Goal: Information Seeking & Learning: Check status

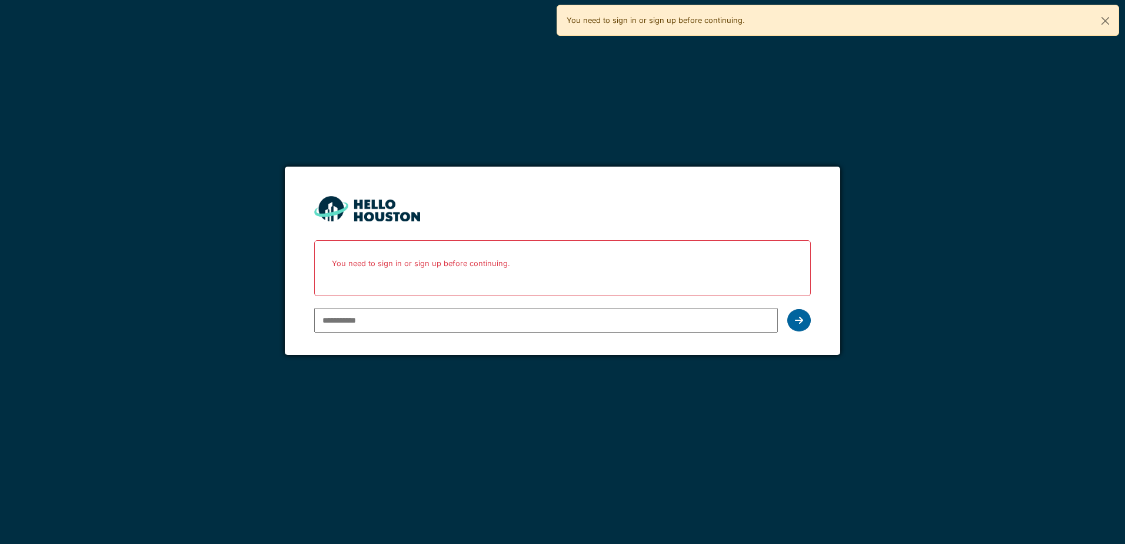
type input "**********"
click at [794, 318] on div at bounding box center [799, 320] width 24 height 22
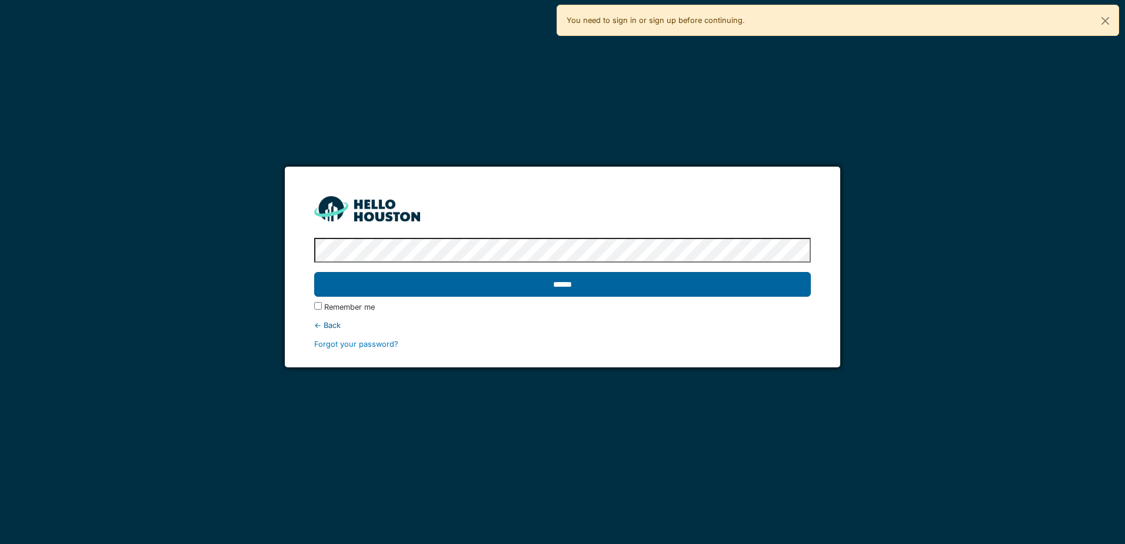
click at [596, 285] on input "******" at bounding box center [562, 284] width 496 height 25
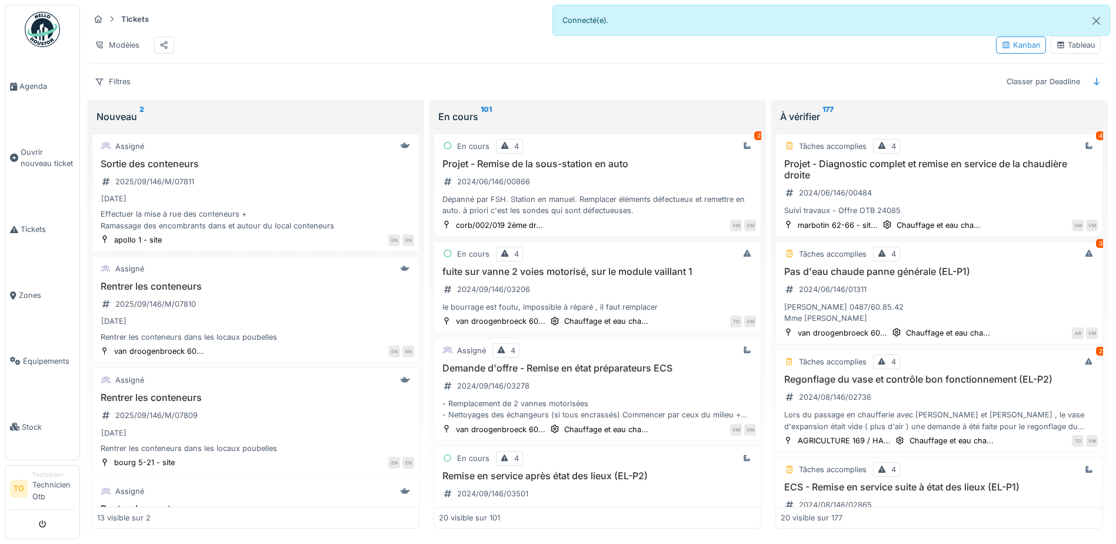
click at [1076, 48] on div "Tableau" at bounding box center [1075, 44] width 39 height 11
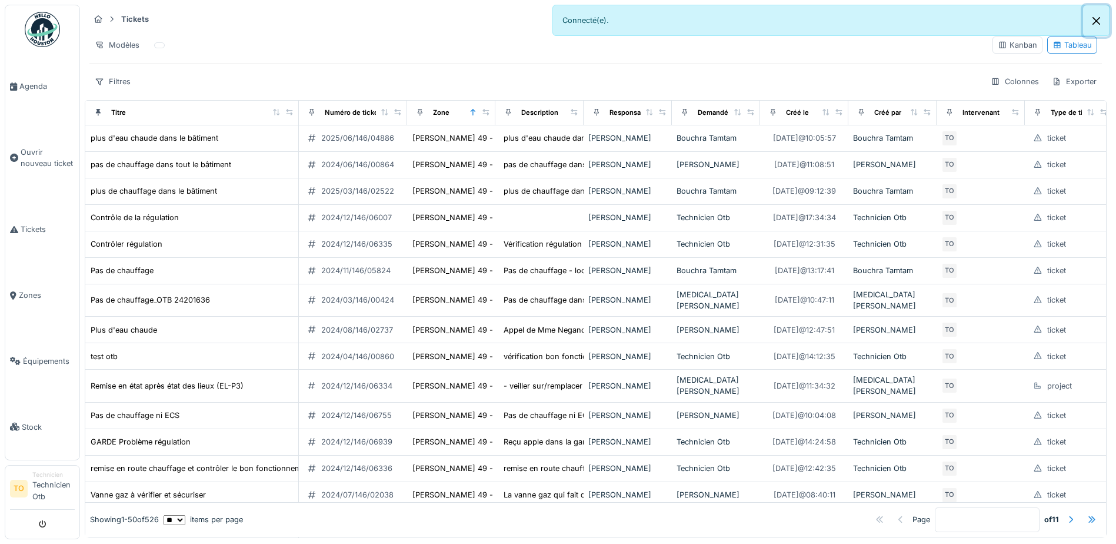
drag, startPoint x: 1097, startPoint y: 19, endPoint x: 1083, endPoint y: 24, distance: 14.7
click at [1097, 19] on button "Close" at bounding box center [1096, 20] width 26 height 31
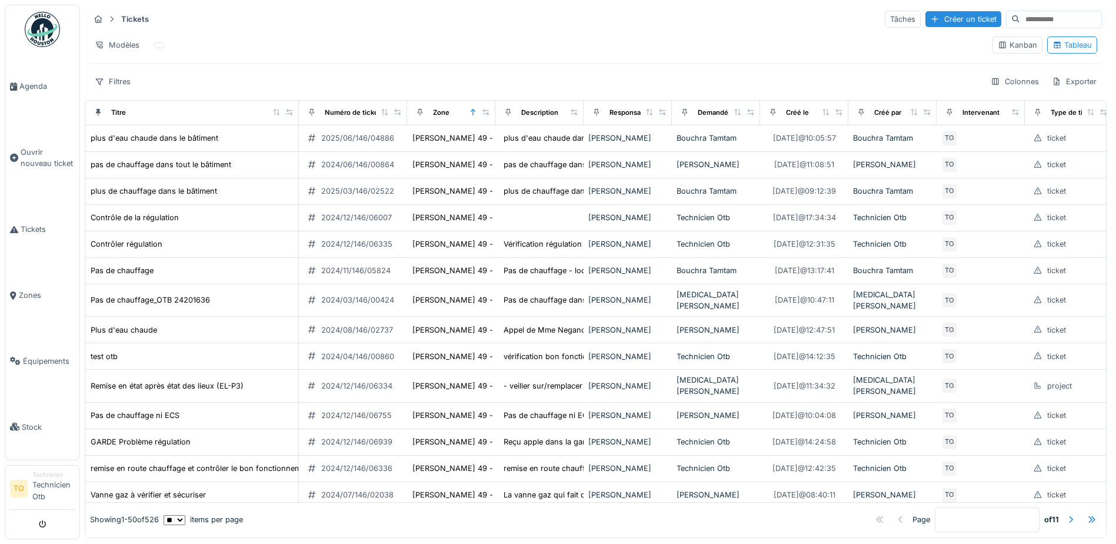
click at [1021, 16] on input at bounding box center [1061, 19] width 81 height 16
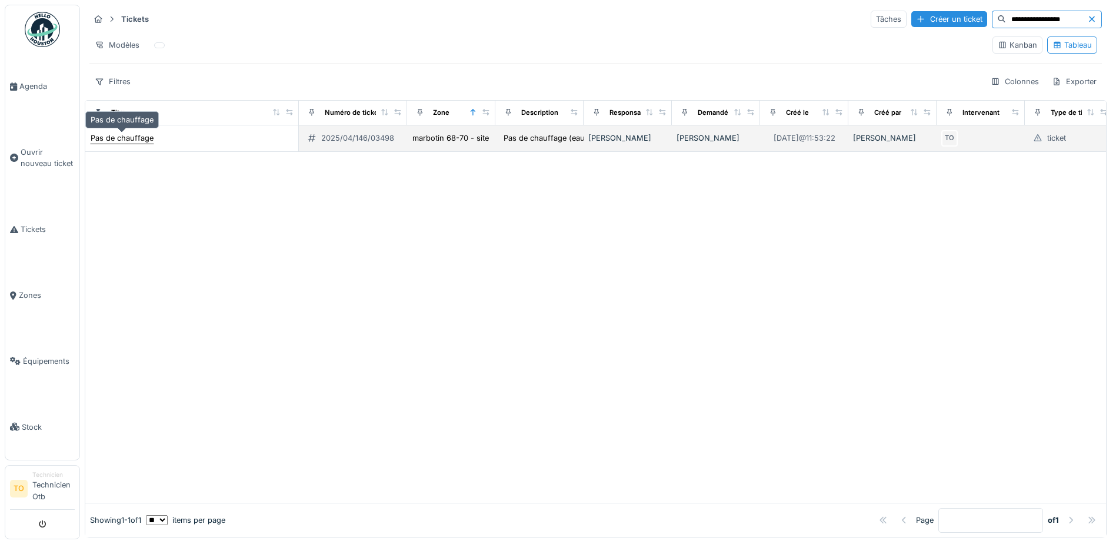
click at [121, 139] on div "Pas de chauffage" at bounding box center [122, 137] width 63 height 11
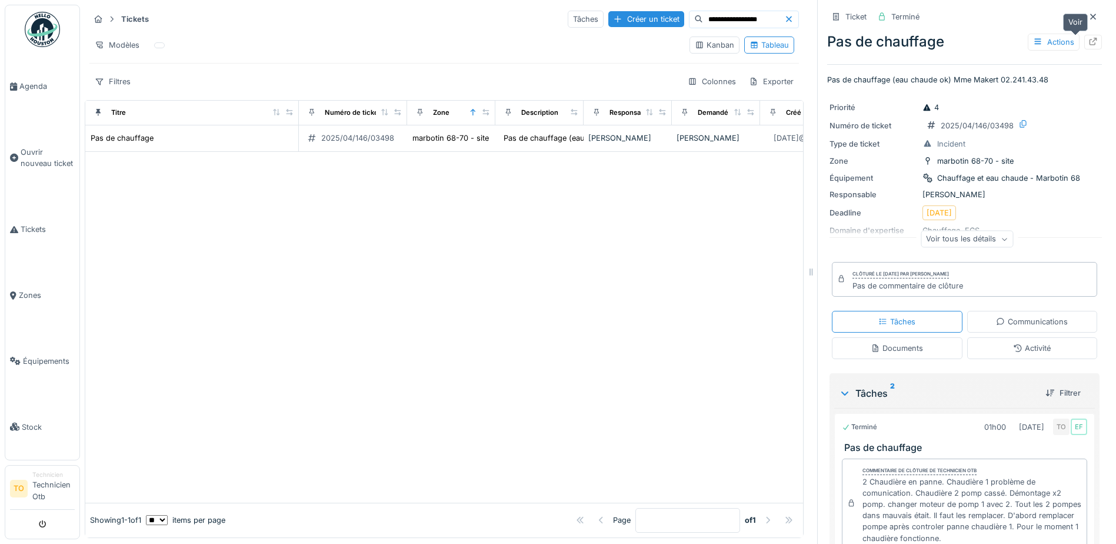
click at [1090, 40] on icon at bounding box center [1094, 42] width 8 height 8
click at [1091, 16] on icon at bounding box center [1094, 17] width 6 height 6
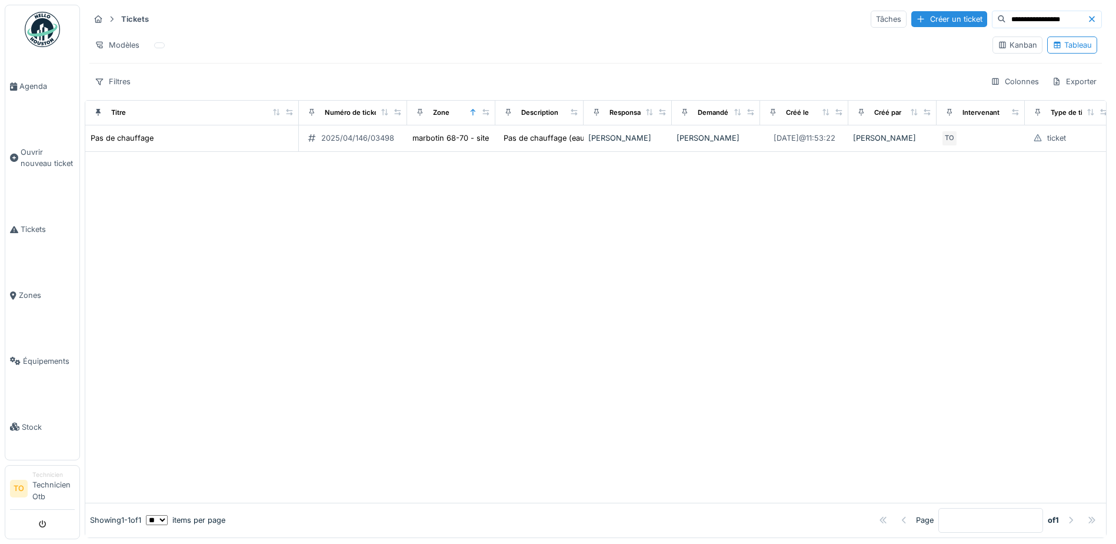
drag, startPoint x: 1046, startPoint y: 18, endPoint x: 949, endPoint y: 25, distance: 97.3
click at [992, 26] on div "**********" at bounding box center [1047, 20] width 110 height 18
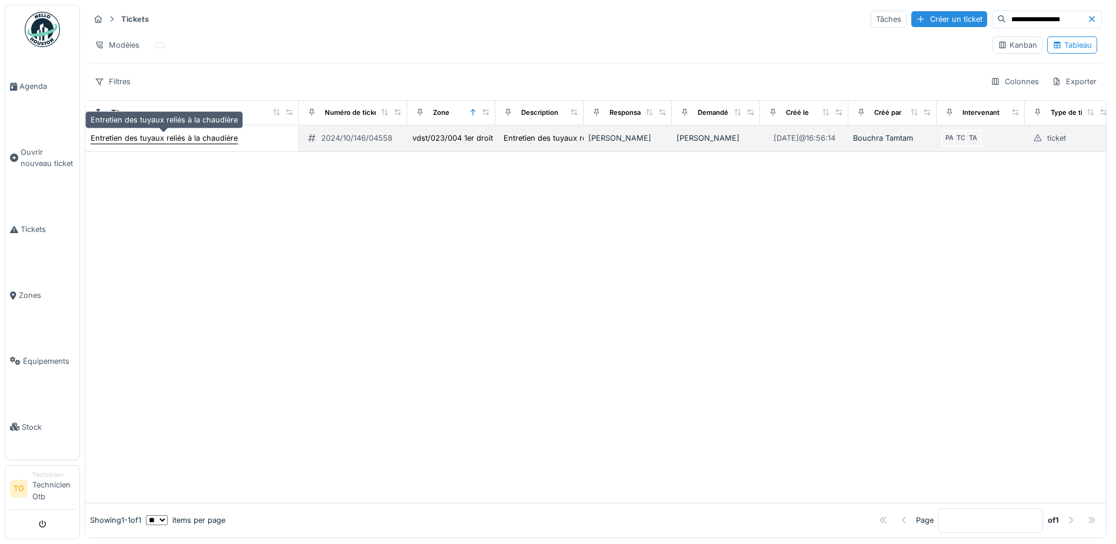
click at [169, 139] on div "Entretien des tuyaux reliés à la chaudière" at bounding box center [164, 137] width 147 height 11
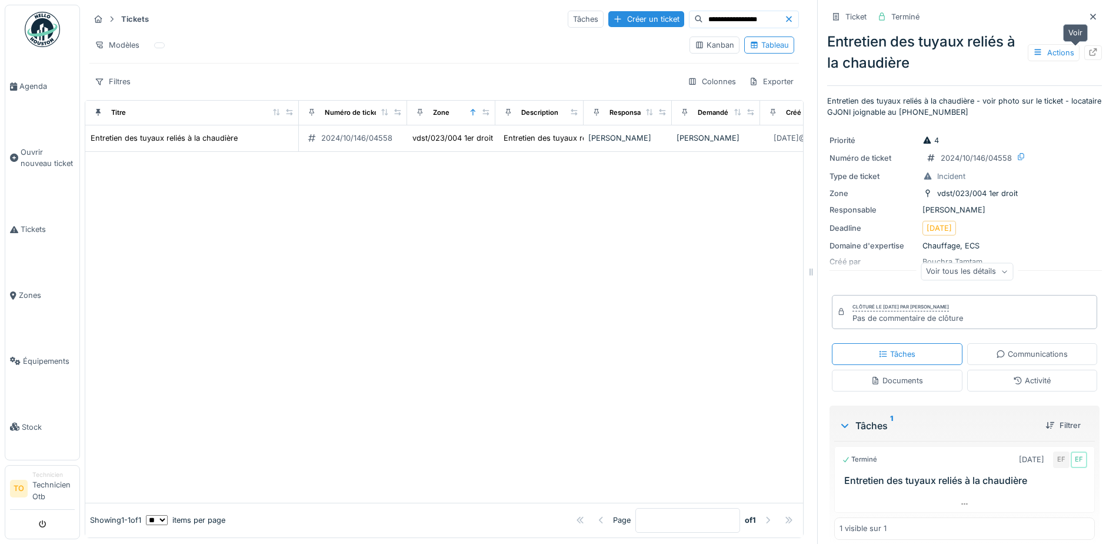
click at [1089, 51] on icon at bounding box center [1093, 52] width 9 height 8
click at [1085, 21] on div at bounding box center [1094, 16] width 18 height 15
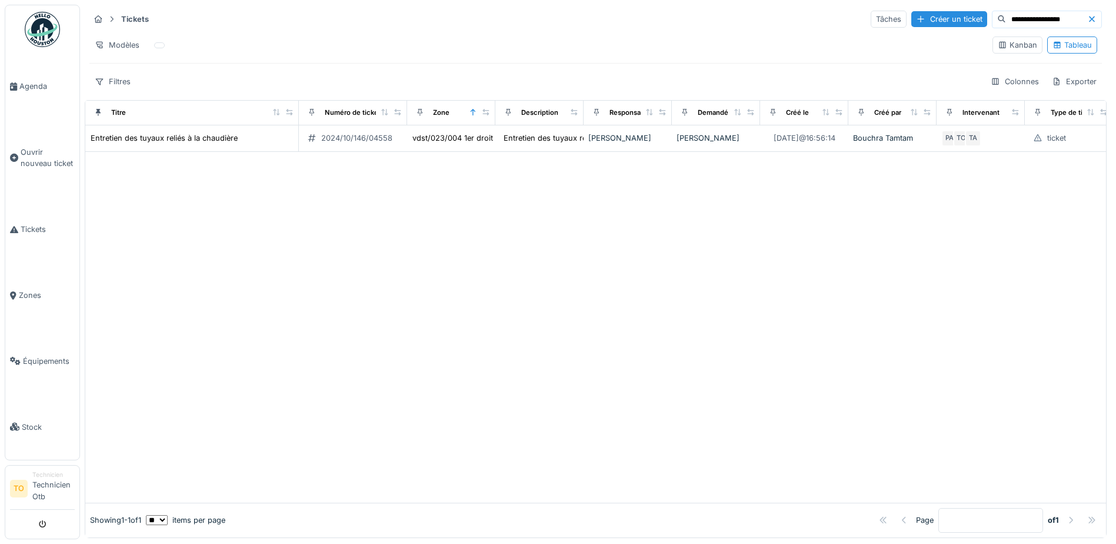
drag, startPoint x: 1046, startPoint y: 17, endPoint x: 967, endPoint y: 17, distance: 78.9
click at [1006, 17] on input "**********" at bounding box center [1046, 19] width 81 height 16
type input "**********"
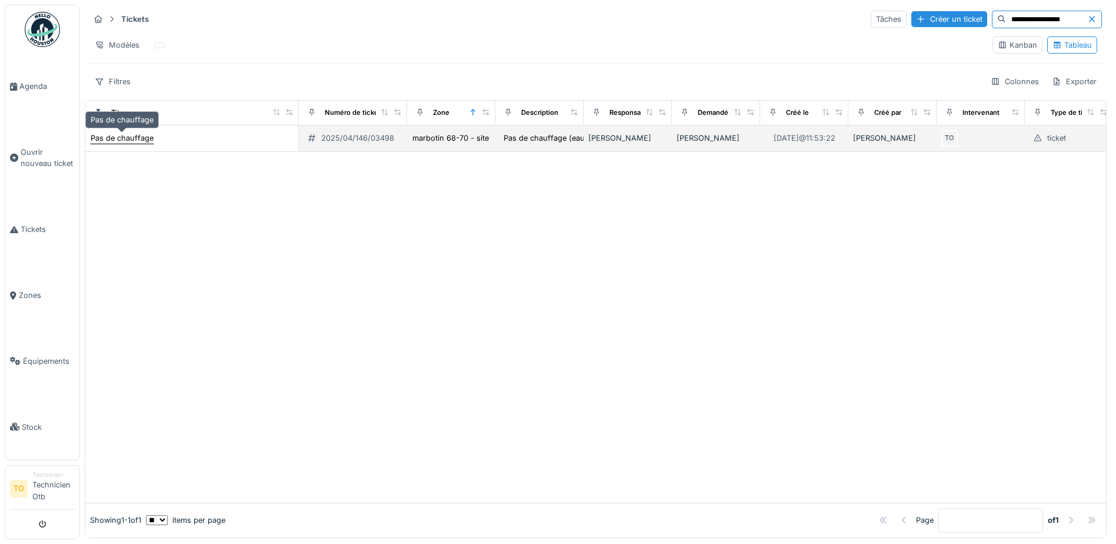
click at [150, 137] on div "Pas de chauffage" at bounding box center [122, 137] width 63 height 11
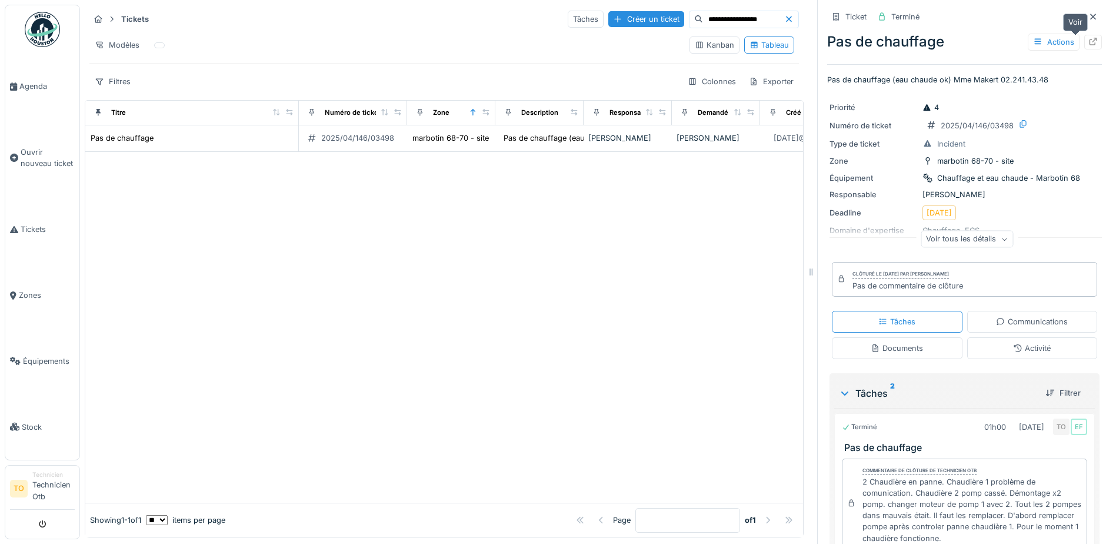
click at [1089, 39] on icon at bounding box center [1093, 42] width 9 height 8
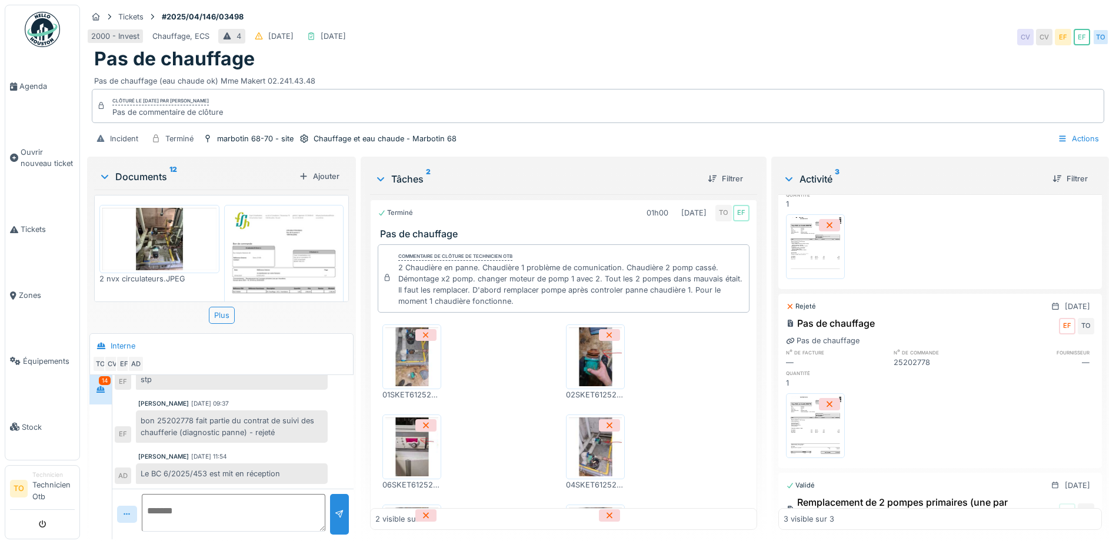
scroll to position [118, 0]
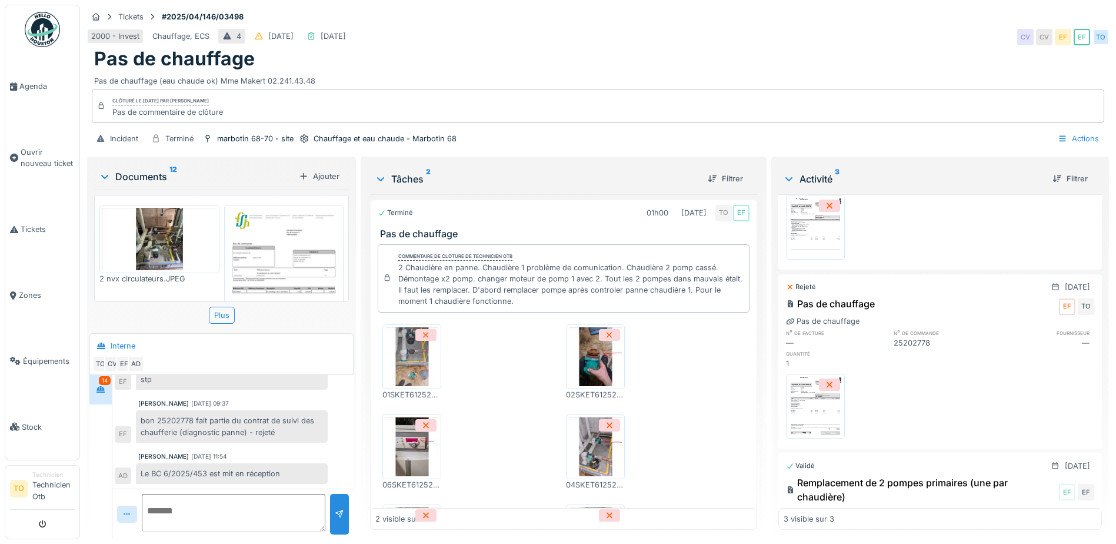
click at [815, 402] on img at bounding box center [815, 406] width 53 height 59
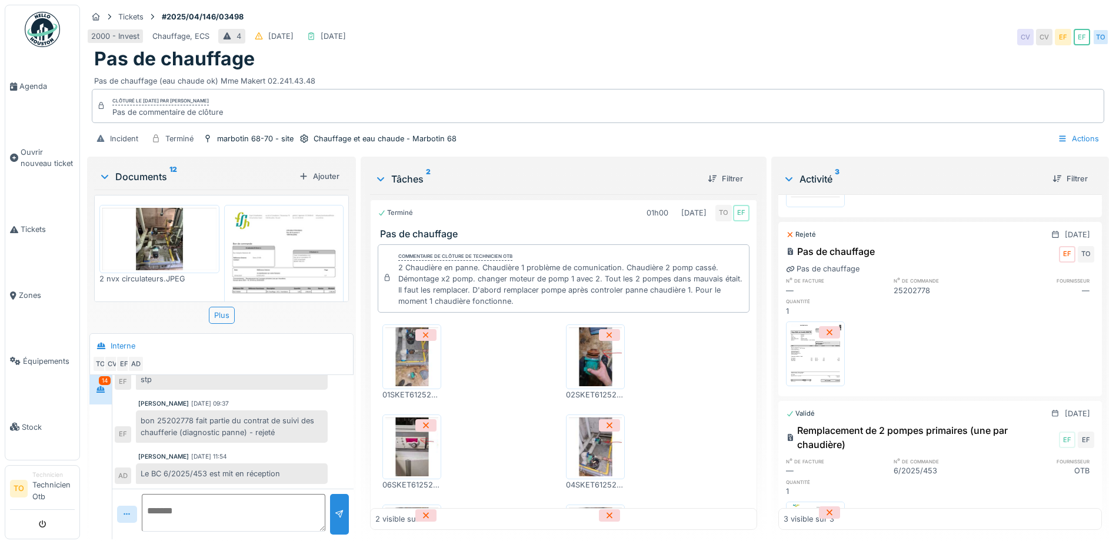
scroll to position [177, 0]
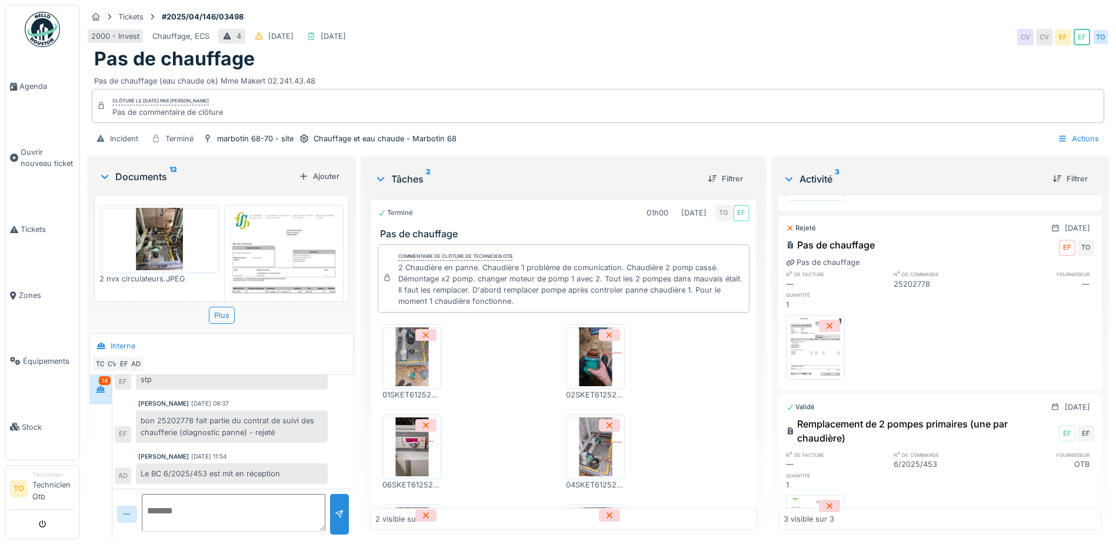
click at [807, 348] on img at bounding box center [815, 347] width 53 height 59
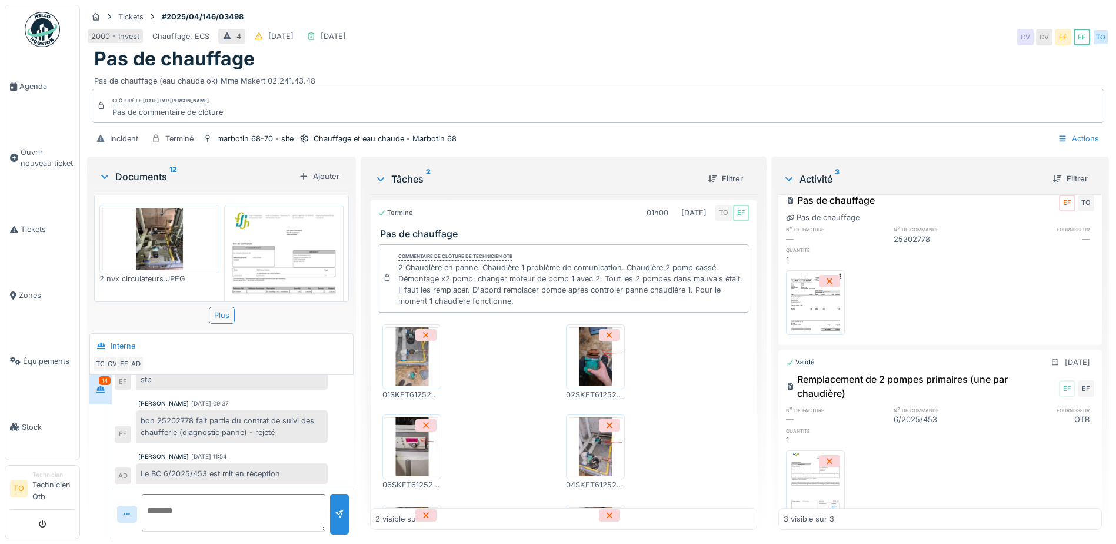
scroll to position [202, 0]
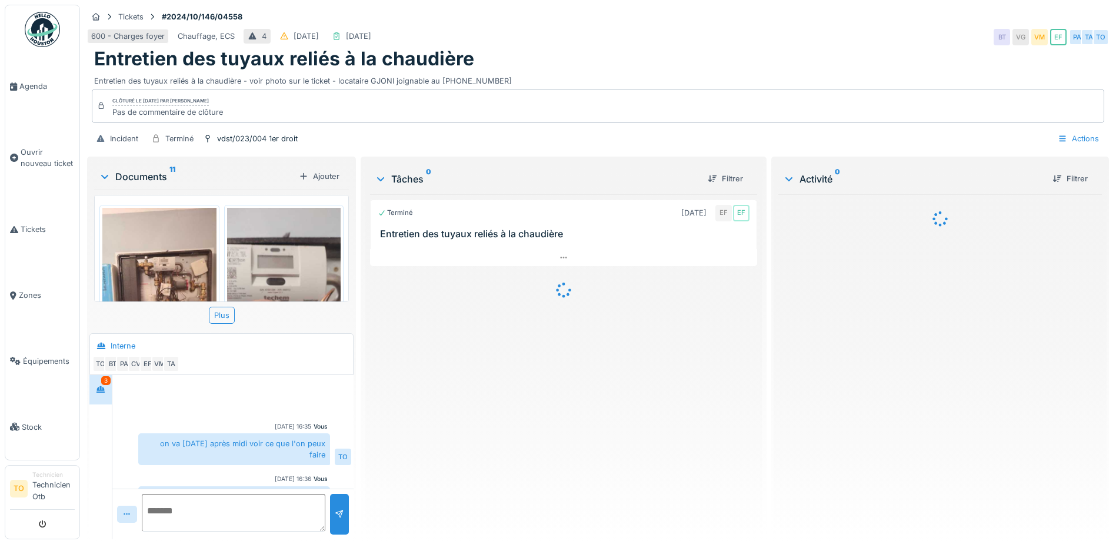
scroll to position [525, 0]
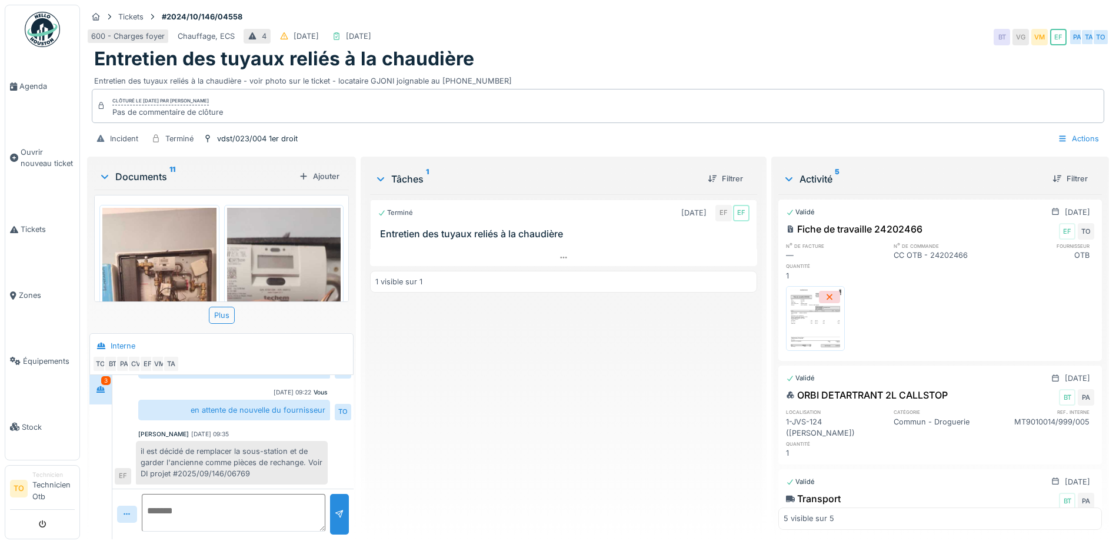
click at [818, 304] on img at bounding box center [815, 318] width 53 height 59
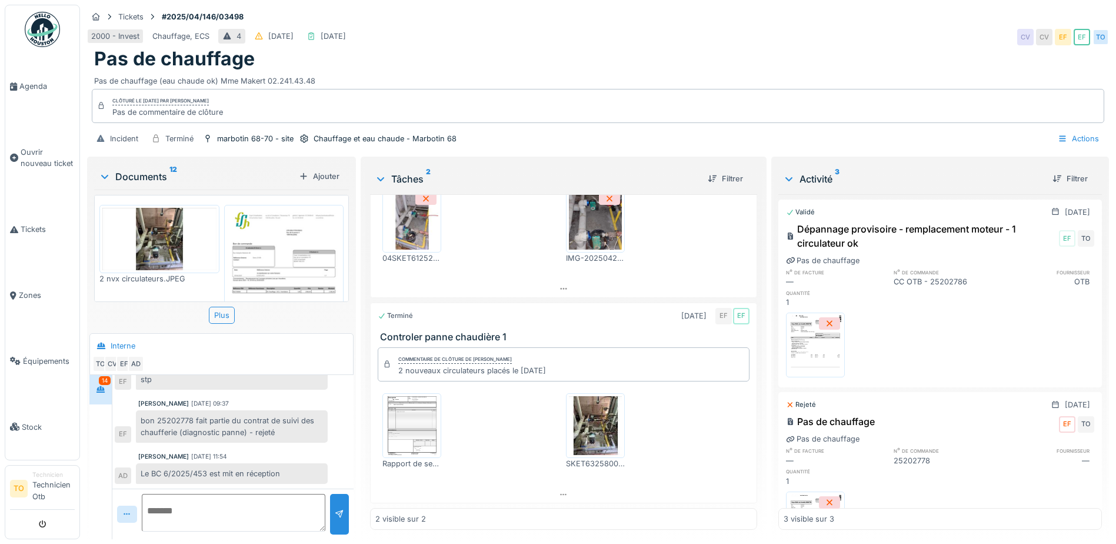
click at [809, 339] on img at bounding box center [815, 344] width 53 height 59
click at [275, 233] on img at bounding box center [284, 288] width 114 height 161
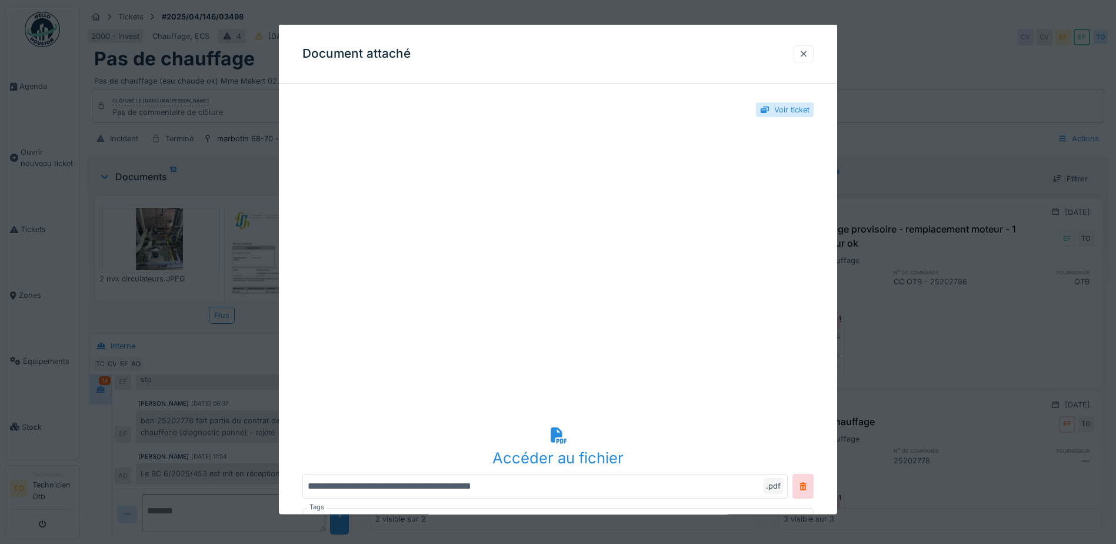
click at [808, 55] on div at bounding box center [803, 53] width 9 height 11
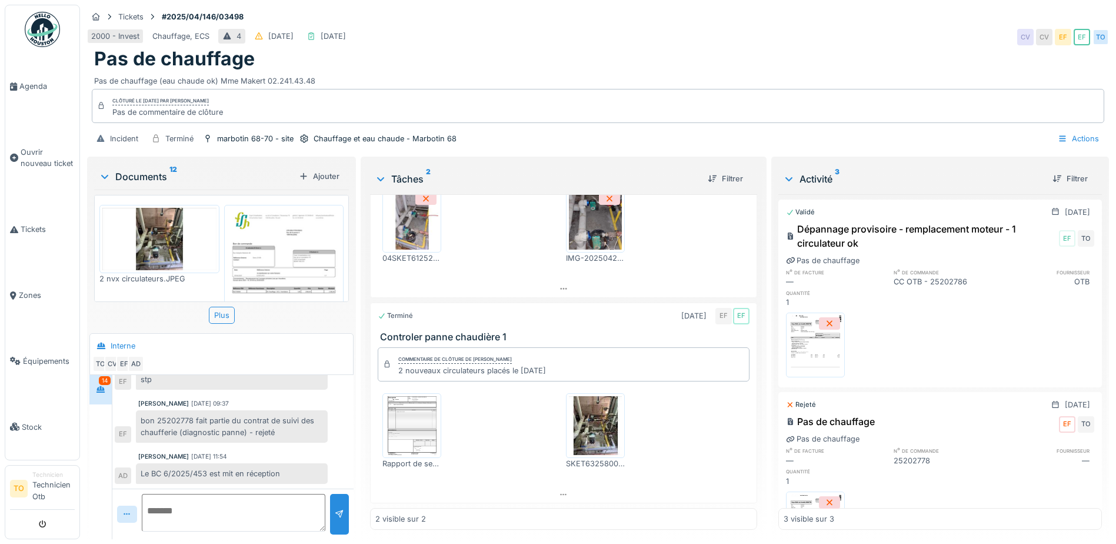
scroll to position [261, 0]
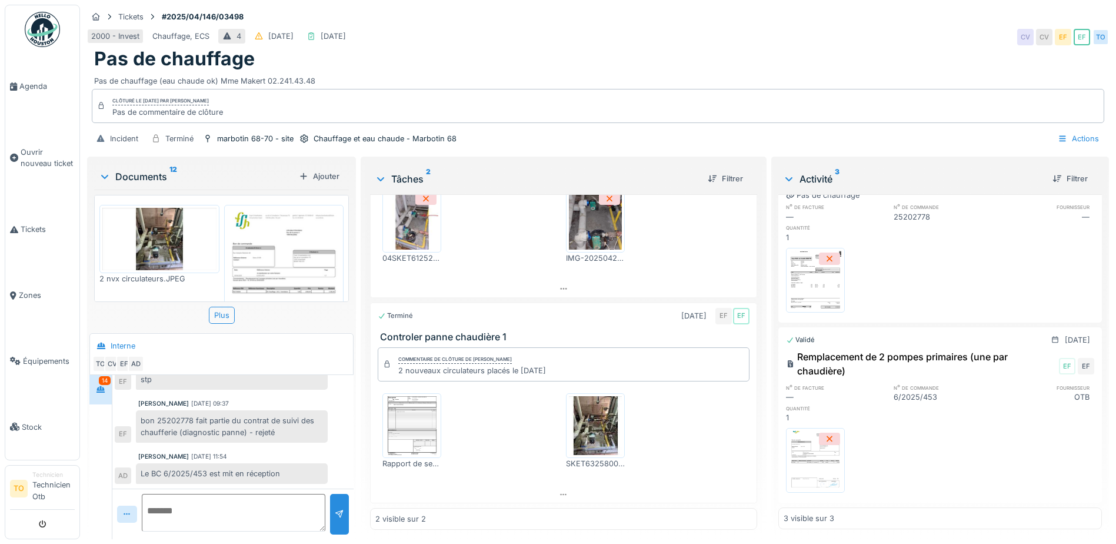
click at [804, 431] on img at bounding box center [815, 460] width 53 height 59
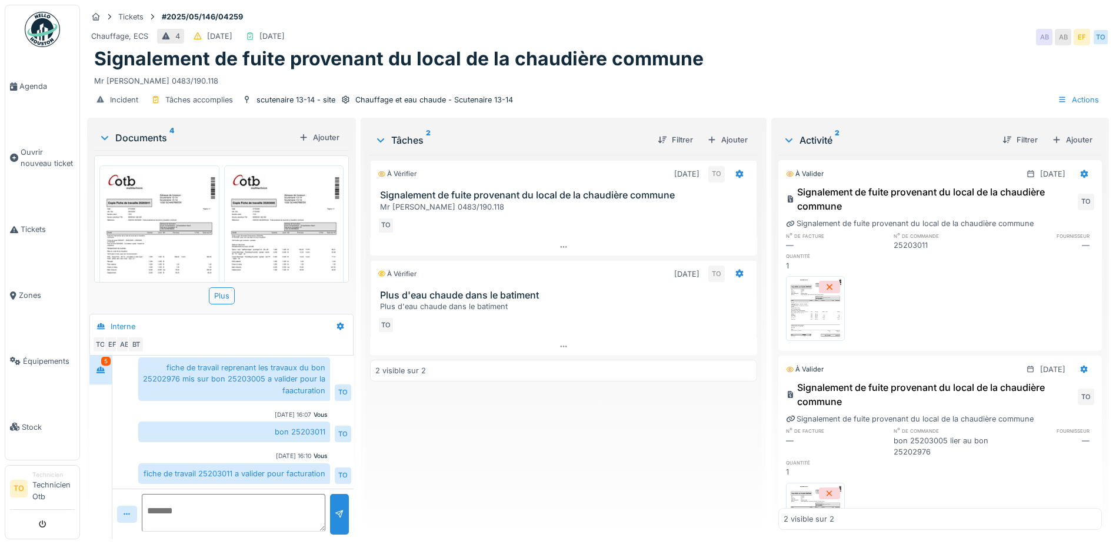
scroll to position [9, 0]
click at [799, 301] on img at bounding box center [815, 308] width 53 height 59
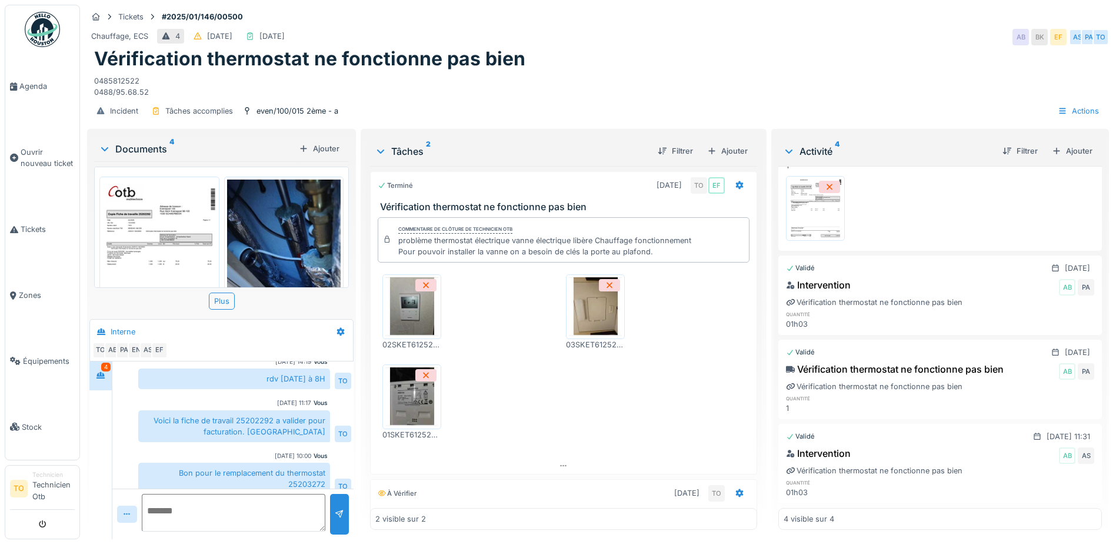
scroll to position [9, 0]
